Goal: Check status: Check status

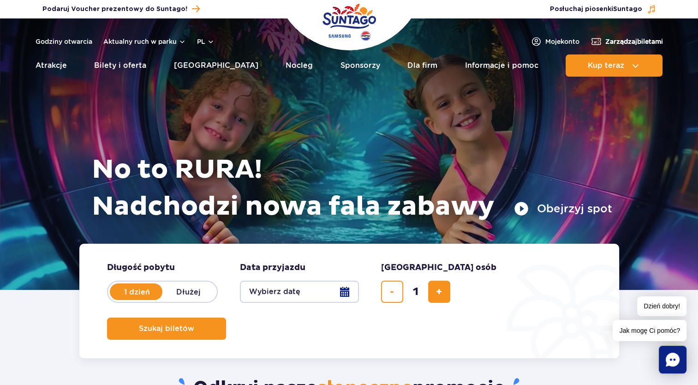
click at [606, 45] on span "Zarządzaj biletami" at bounding box center [634, 41] width 58 height 9
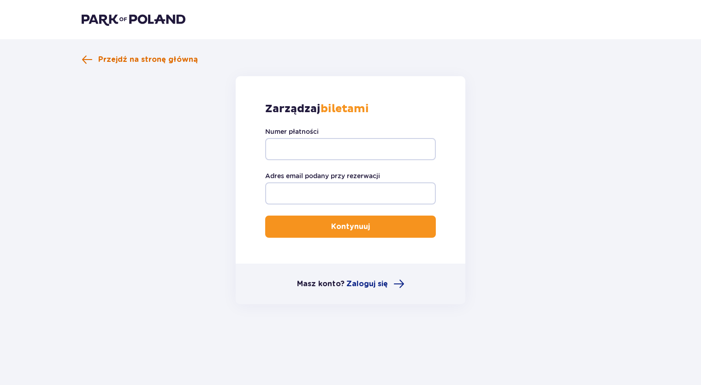
click at [153, 61] on span "Przejdź na stronę główną" at bounding box center [148, 59] width 100 height 10
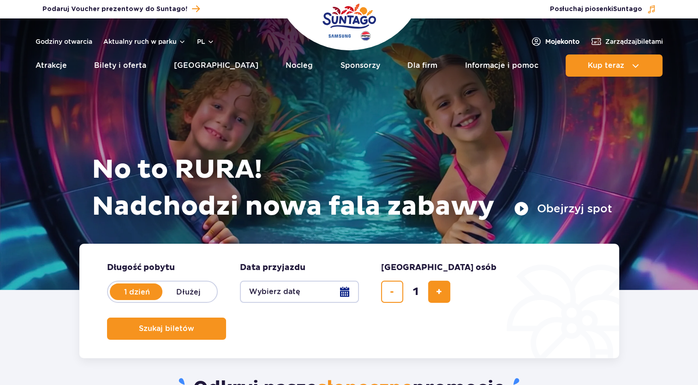
click at [544, 36] on link "Moje konto" at bounding box center [555, 41] width 49 height 11
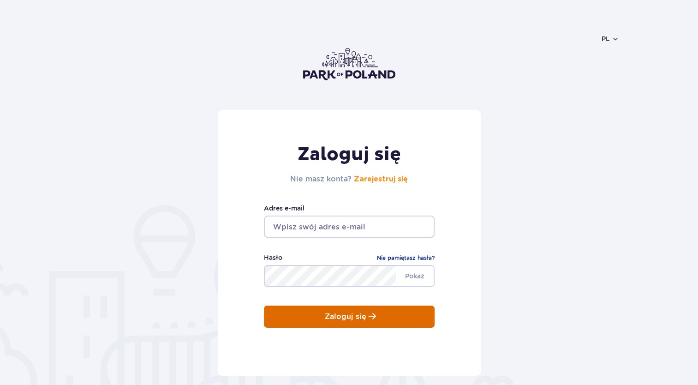
type input "Iga-jastrzebska@wp.pl"
click at [320, 317] on button "Zaloguj się" at bounding box center [349, 316] width 171 height 22
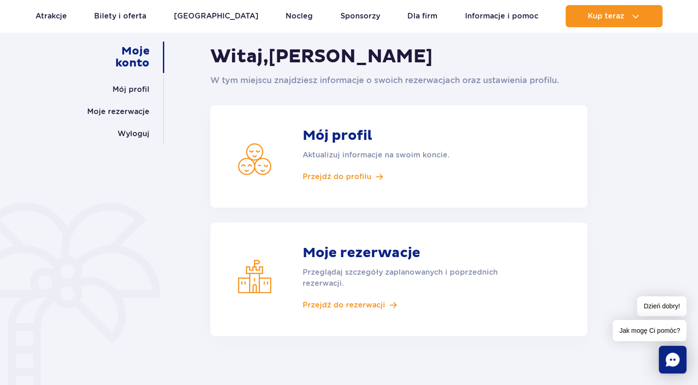
scroll to position [92, 0]
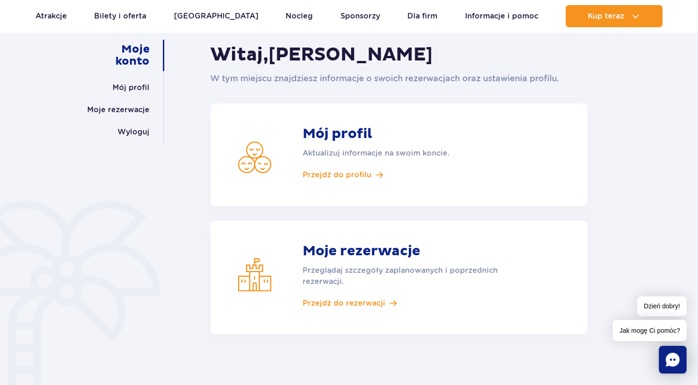
click at [366, 286] on p "Przeglądaj szczegóły zaplanowanych i poprzednich rezerwacji." at bounding box center [411, 276] width 217 height 22
click at [361, 308] on article "Moje rezerwacje Przeglądaj szczegóły zaplanowanych i poprzednich rezerwacji. Pr…" at bounding box center [398, 278] width 377 height 114
click at [362, 303] on span "Przejdź do rezerwacji" at bounding box center [344, 303] width 83 height 10
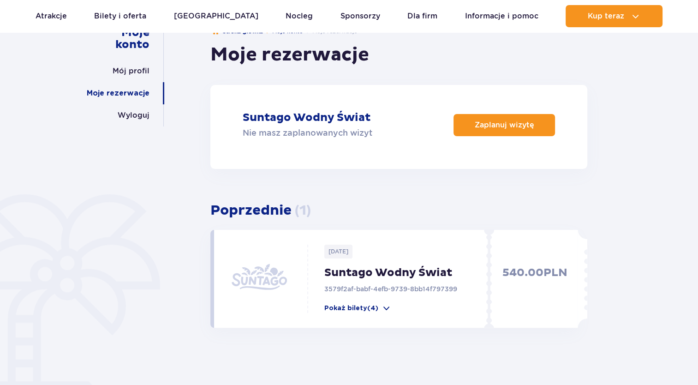
scroll to position [138, 0]
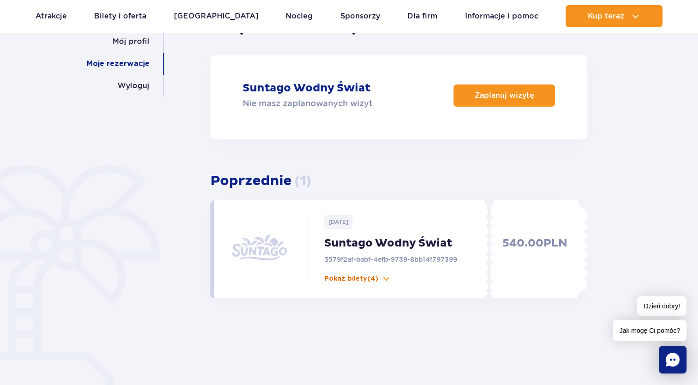
click at [373, 282] on p "Pokaż bilety (4)" at bounding box center [351, 278] width 54 height 9
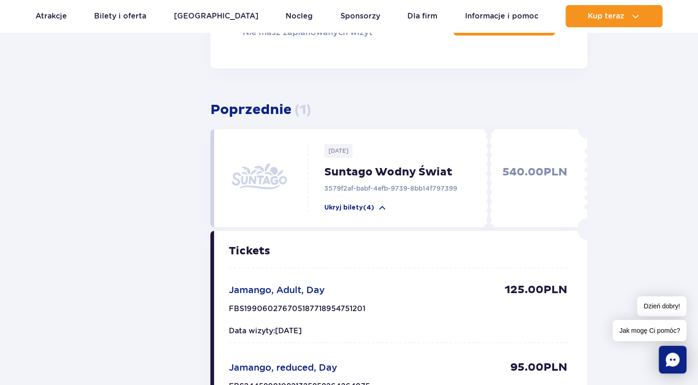
scroll to position [231, 0]
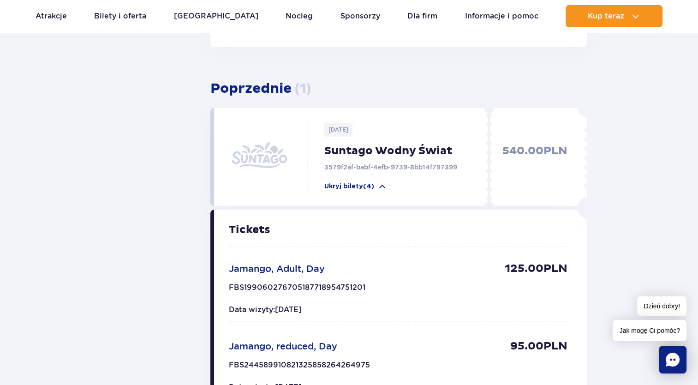
drag, startPoint x: 311, startPoint y: 310, endPoint x: 327, endPoint y: 312, distance: 15.4
click at [327, 312] on div "Data wizyty: [DATE]" at bounding box center [398, 309] width 339 height 9
drag, startPoint x: 327, startPoint y: 312, endPoint x: 307, endPoint y: 307, distance: 20.5
click at [302, 307] on span "Data wizyty: [DATE]" at bounding box center [265, 309] width 73 height 9
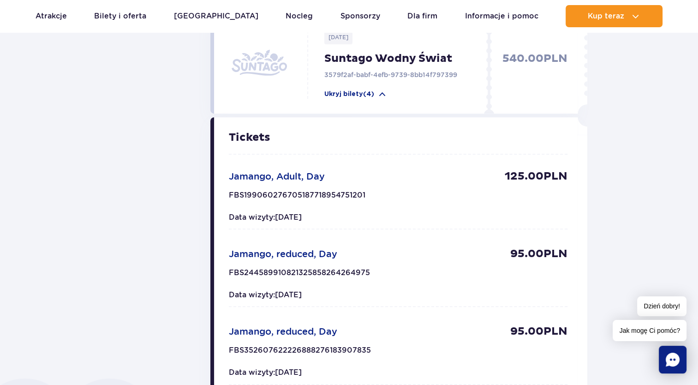
click at [309, 308] on div "Tickets Jamango, Adult, Day 125.00 PLN FBS199060276705187718954751201 125.00 PL…" at bounding box center [398, 298] width 339 height 333
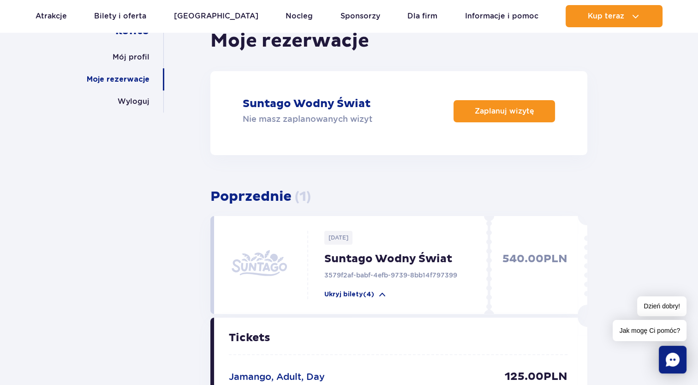
scroll to position [46, 0]
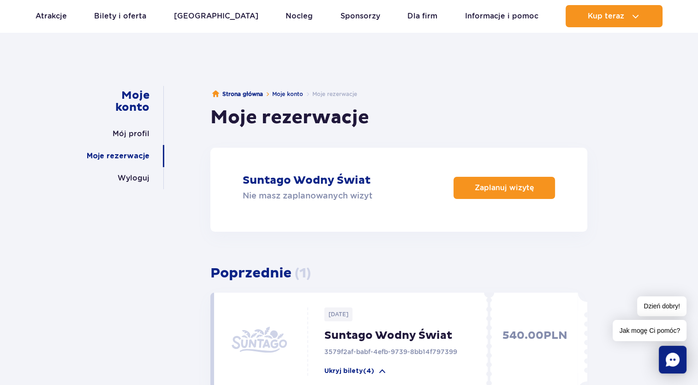
click at [141, 154] on link "Moje rezerwacje" at bounding box center [118, 156] width 63 height 22
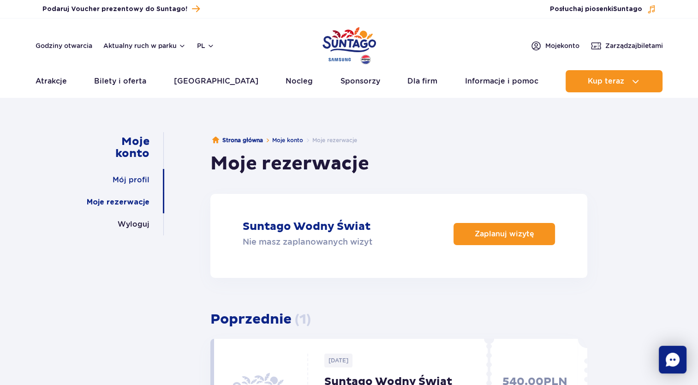
click at [144, 174] on link "Mój profil" at bounding box center [131, 180] width 37 height 22
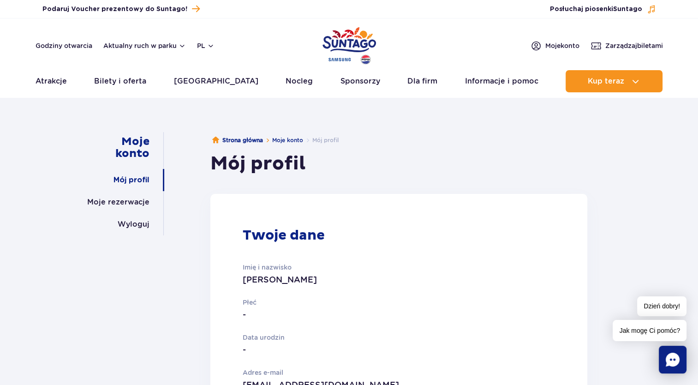
click at [618, 53] on header "Godziny otwarcia Aktualny ruch w parku pl PL EN UA Moje konto Zarządzaj biletam…" at bounding box center [349, 57] width 698 height 79
click at [617, 48] on span "Zarządzaj biletami" at bounding box center [634, 45] width 58 height 9
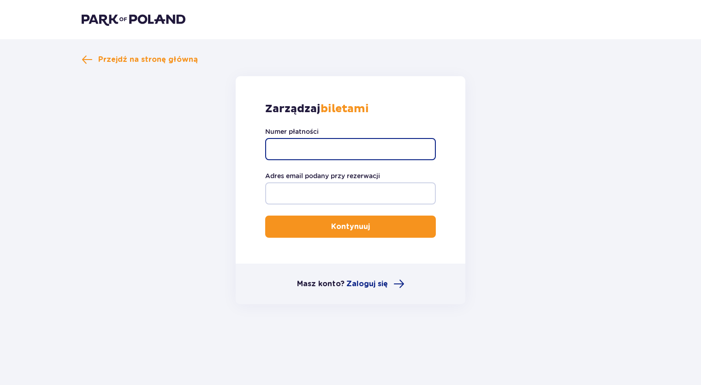
click at [399, 154] on input "Numer płatności" at bounding box center [350, 149] width 171 height 22
click at [401, 155] on input "Numer płatności" at bounding box center [350, 149] width 171 height 22
